Goal: Information Seeking & Learning: Learn about a topic

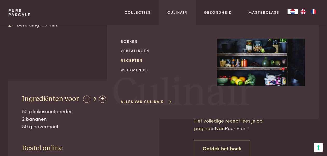
click at [137, 59] on link "Recepten" at bounding box center [165, 60] width 88 height 5
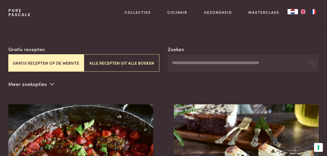
scroll to position [74, 0]
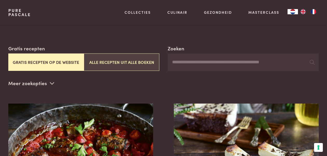
click at [135, 62] on button "Alle recepten uit alle boeken" at bounding box center [121, 61] width 75 height 17
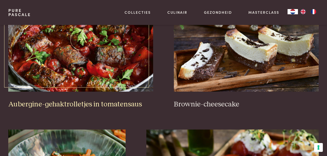
scroll to position [189, 0]
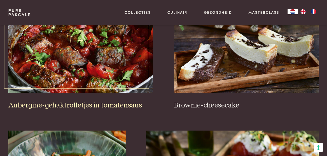
click at [100, 105] on h3 "Aubergine-gehaktrolletjes in tomatensaus" at bounding box center [80, 105] width 145 height 9
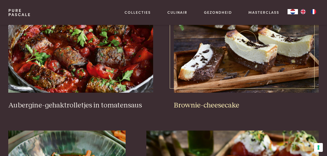
click at [222, 106] on h3 "Brownie-cheesecake" at bounding box center [246, 105] width 145 height 9
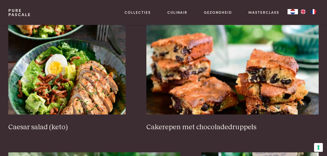
scroll to position [753, 0]
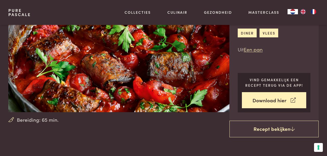
scroll to position [51, 0]
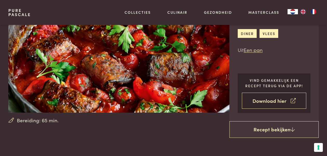
click at [271, 102] on link "Download hier" at bounding box center [274, 101] width 64 height 16
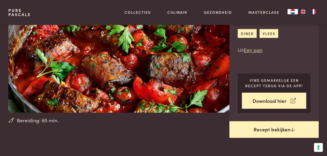
click at [273, 131] on link "Recept bekijken" at bounding box center [273, 129] width 89 height 17
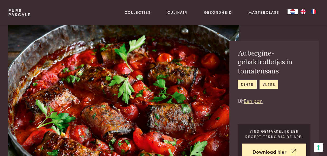
scroll to position [216, 0]
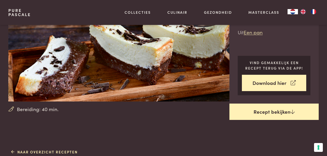
click at [268, 118] on link "Recept bekijken" at bounding box center [273, 111] width 89 height 17
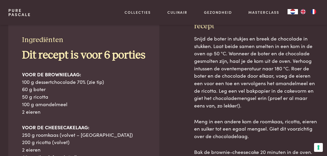
scroll to position [209, 0]
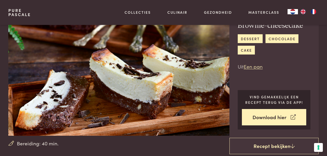
scroll to position [27, 0]
